Goal: Check status

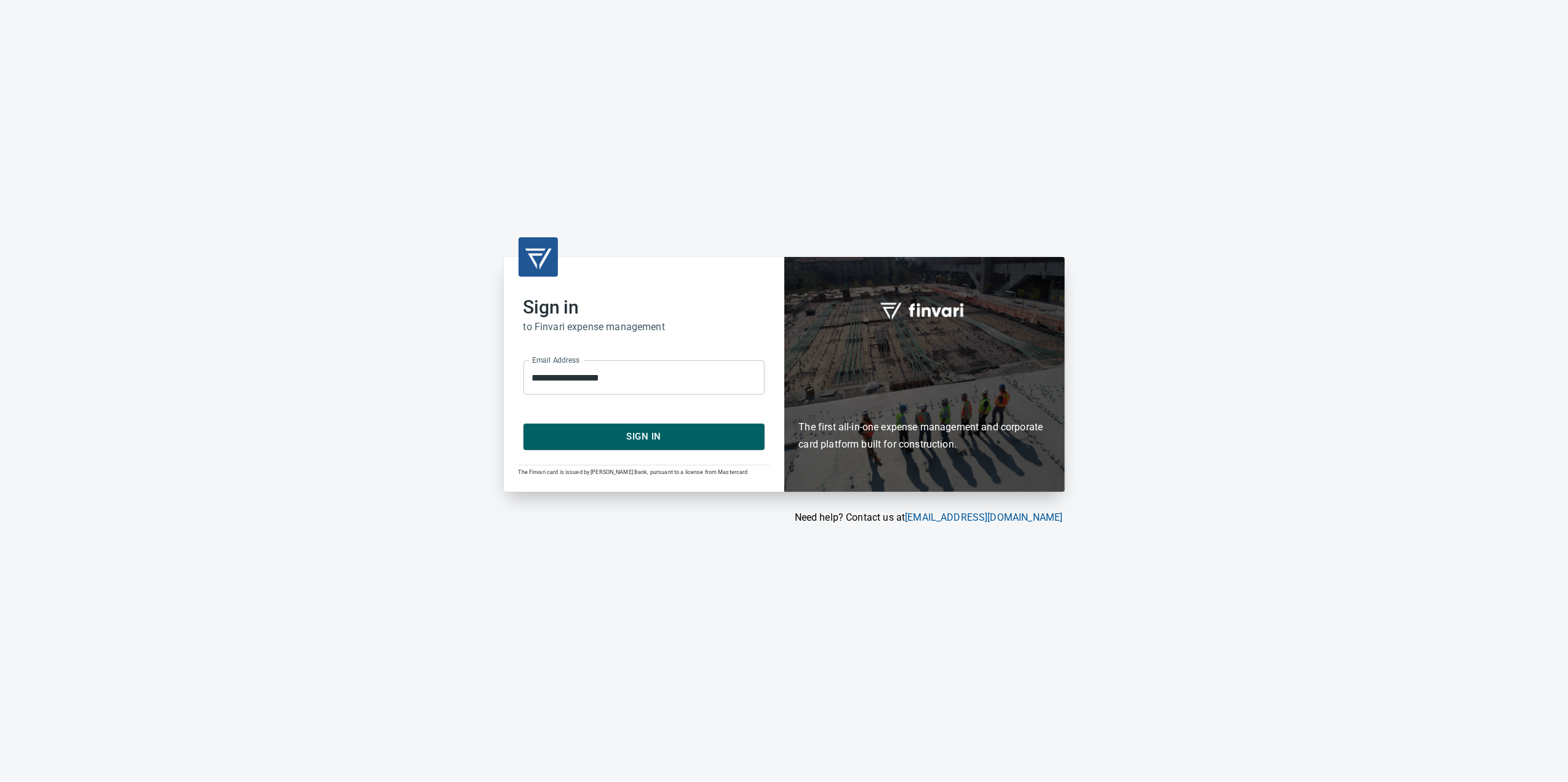
click at [649, 440] on span "Sign In" at bounding box center [644, 436] width 214 height 16
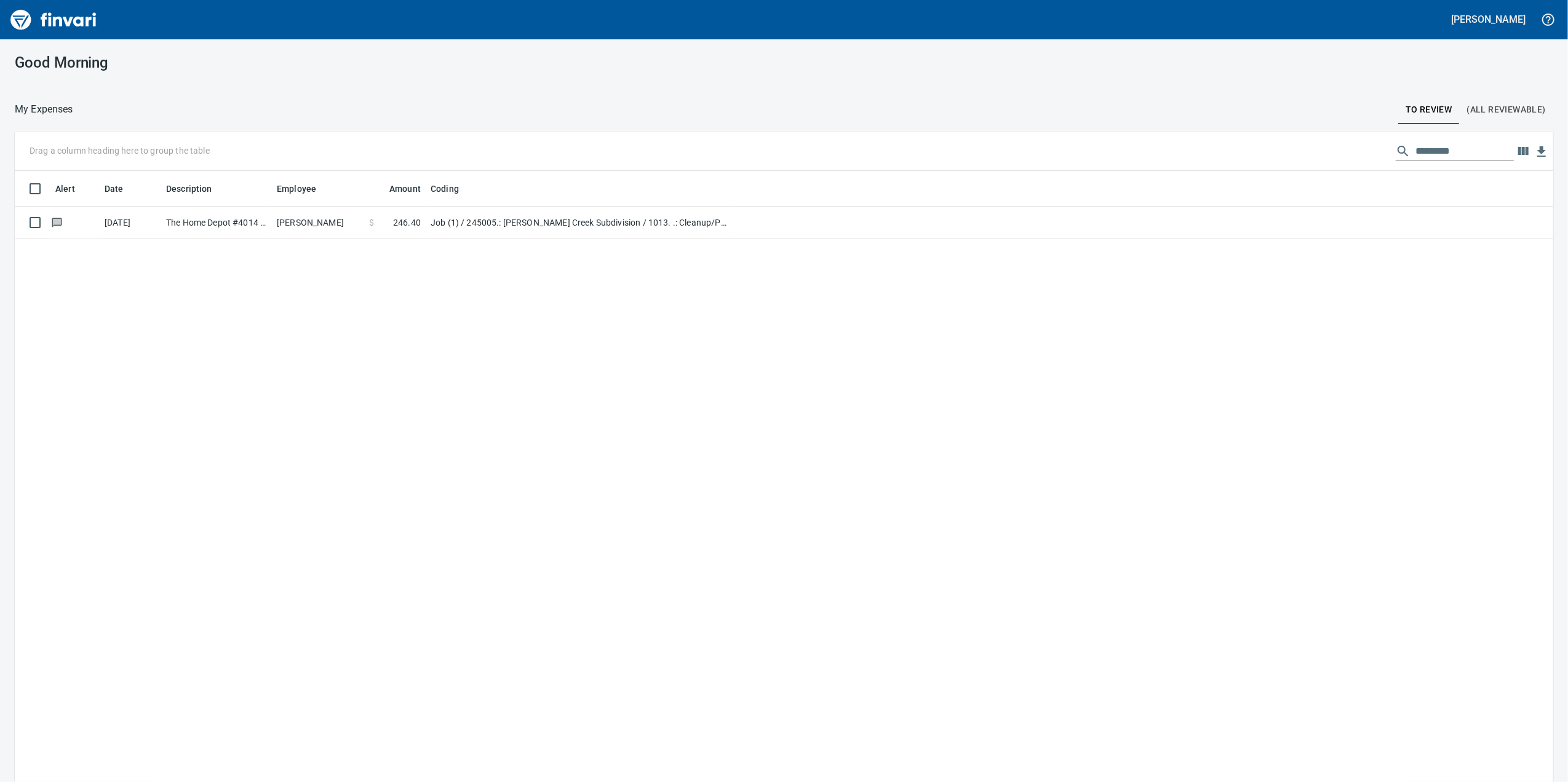
scroll to position [634, 1514]
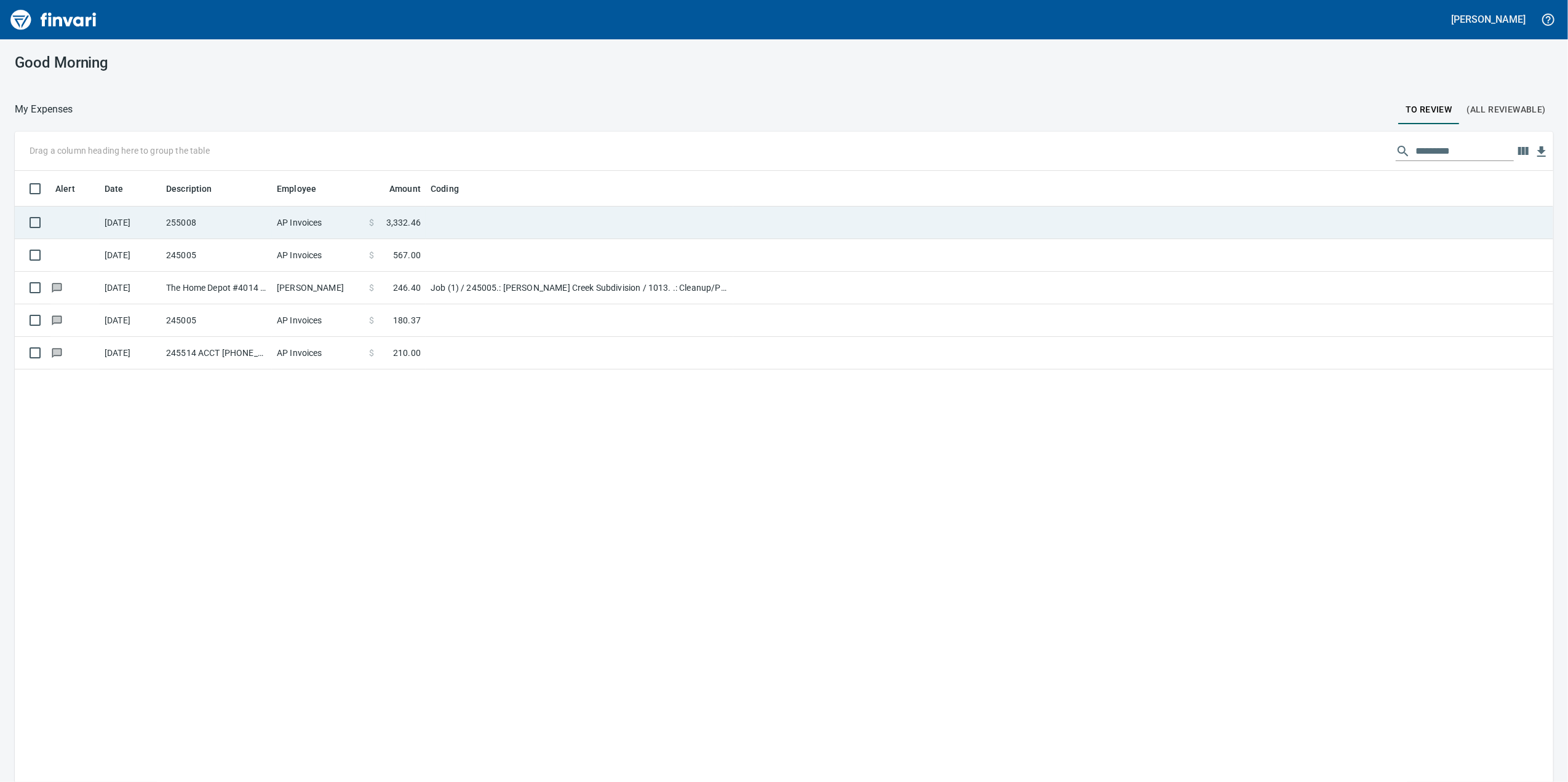
click at [456, 220] on td at bounding box center [579, 223] width 308 height 33
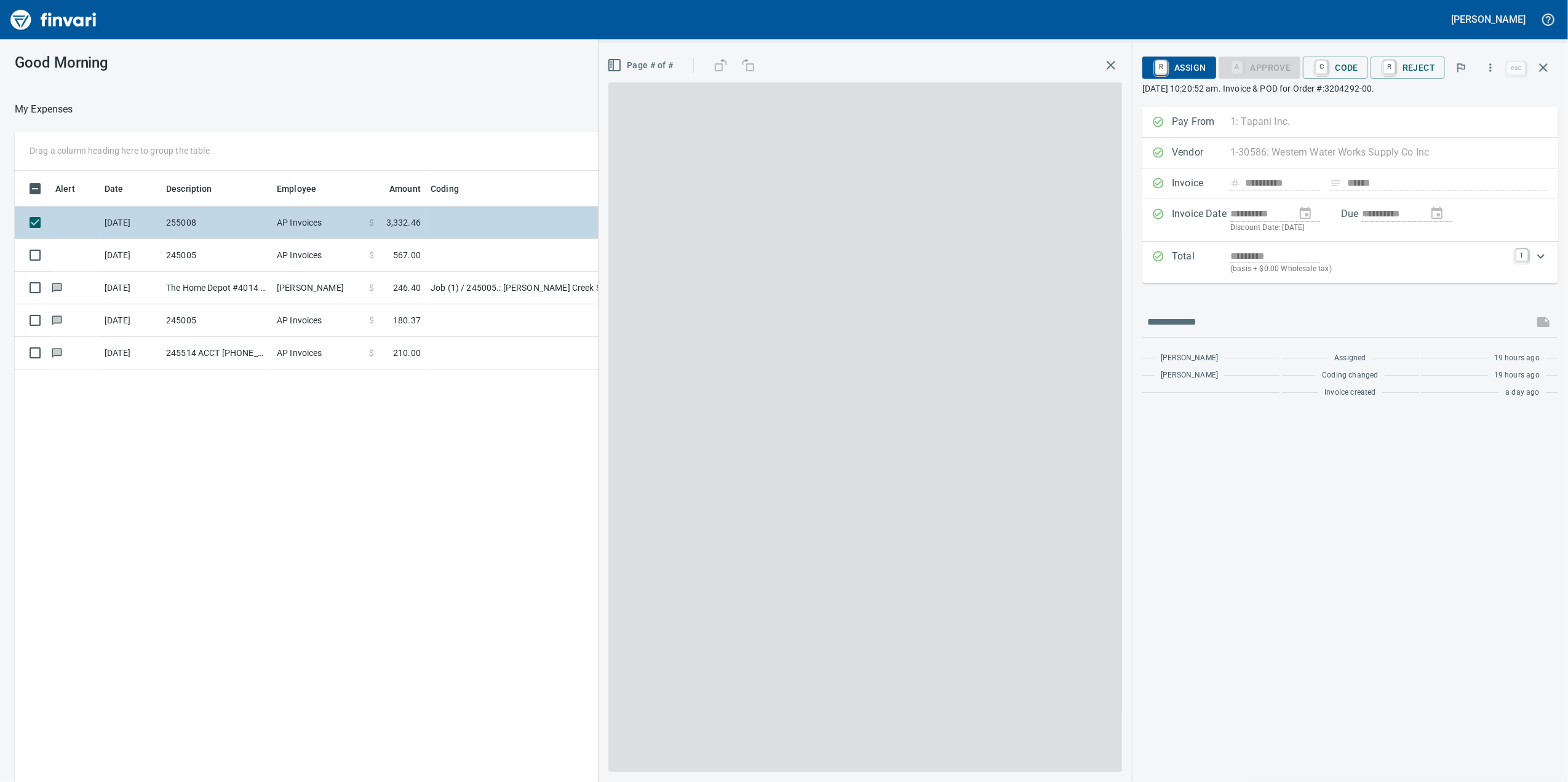
scroll to position [634, 1206]
